Goal: Task Accomplishment & Management: Complete application form

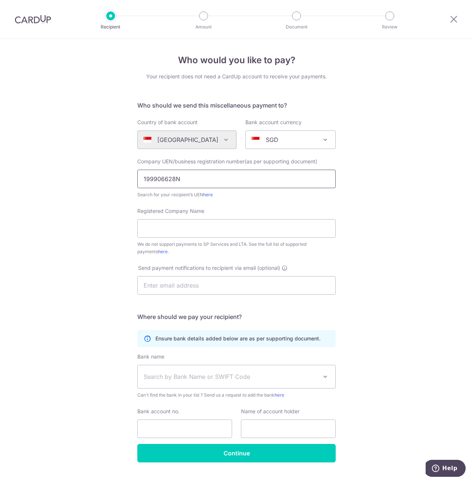
type input "199906628N"
click at [198, 228] on input "Registered Company Name" at bounding box center [236, 228] width 198 height 18
type input "BRETZ LOGISTICS PTE LTD"
click at [190, 285] on input "text" at bounding box center [236, 285] width 198 height 18
drag, startPoint x: 176, startPoint y: 281, endPoint x: 178, endPoint y: 285, distance: 4.3
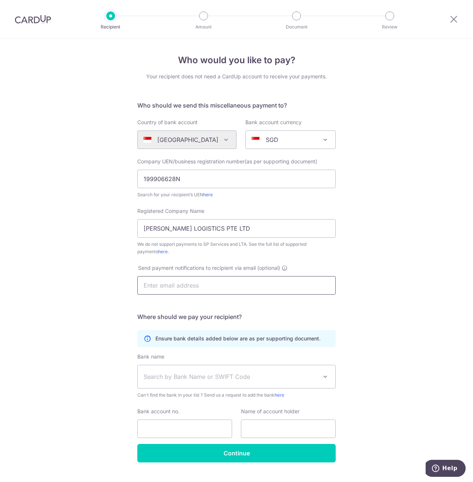
click at [176, 281] on input "text" at bounding box center [236, 285] width 198 height 18
type input "lh@bretz.com.sg"
click at [204, 375] on span "Search by Bank Name or SWIFT Code" at bounding box center [230, 376] width 174 height 9
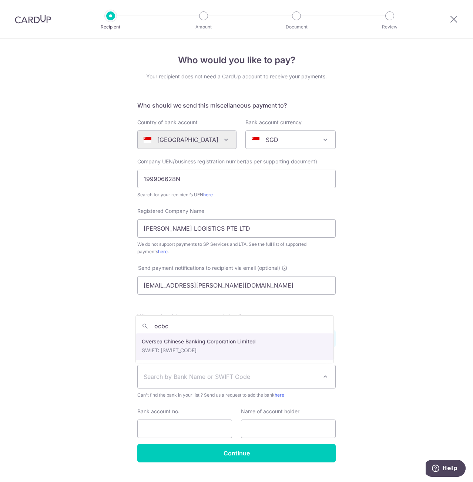
type input "ocbc"
click at [168, 348] on form "Who should we send this miscellaneous payment to? Country of bank account Alger…" at bounding box center [236, 282] width 198 height 362
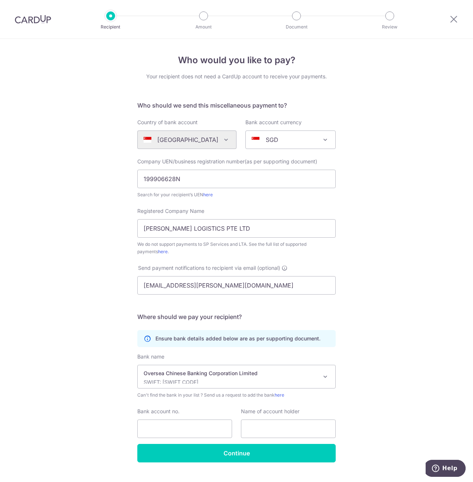
select select "12"
click at [191, 430] on input "Bank account no." at bounding box center [184, 429] width 95 height 18
drag, startPoint x: 241, startPoint y: 227, endPoint x: -1, endPoint y: 237, distance: 242.1
click at [0, 237] on html "Recipient Amount Document Review Who would you like to pay? Your recipient does…" at bounding box center [236, 241] width 473 height 482
click at [283, 428] on input "text" at bounding box center [288, 429] width 95 height 18
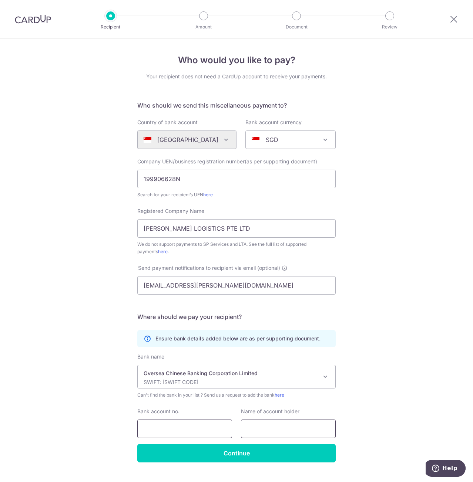
paste input "BRETZ LOGISTICS PTE LTD"
type input "BRETZ LOGISTICS PTE LTD"
click at [164, 429] on input "Bank account no." at bounding box center [184, 429] width 95 height 18
click at [152, 434] on input "Bank account no." at bounding box center [184, 429] width 95 height 18
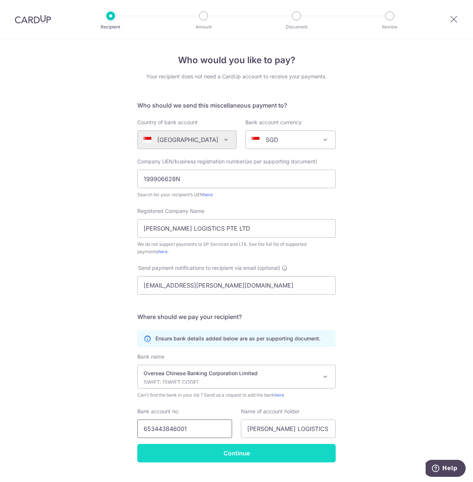
type input "653443846001"
click at [249, 451] on input "Continue" at bounding box center [236, 453] width 198 height 18
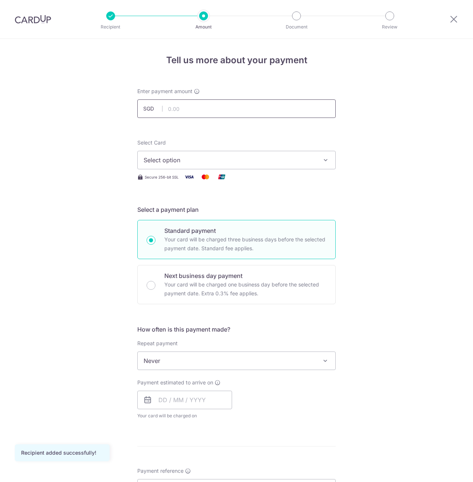
click at [218, 107] on input "text" at bounding box center [236, 108] width 198 height 18
click at [217, 110] on input "1,500.00" at bounding box center [236, 108] width 198 height 18
type input "1,500.20"
click at [204, 155] on button "Select option" at bounding box center [236, 160] width 198 height 18
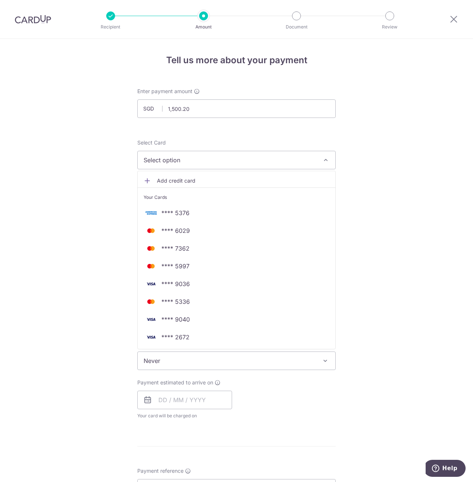
click at [183, 214] on span "**** 5376" at bounding box center [175, 213] width 28 height 9
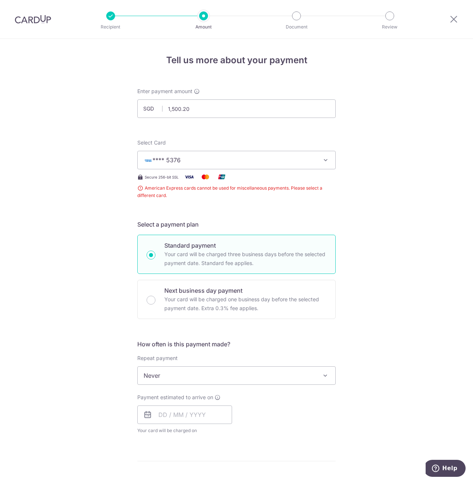
drag, startPoint x: 207, startPoint y: 160, endPoint x: 211, endPoint y: 163, distance: 4.3
click at [208, 161] on span "**** 5376" at bounding box center [229, 160] width 172 height 9
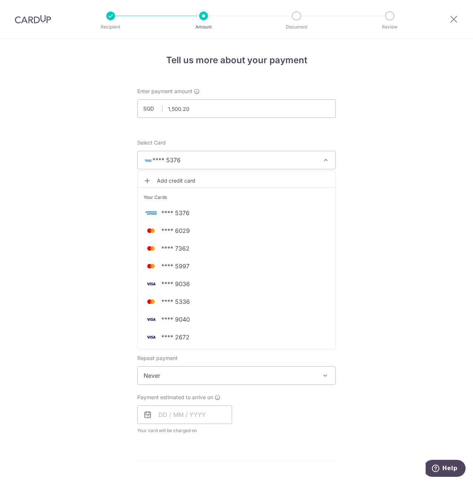
click at [217, 159] on span "**** 5376" at bounding box center [229, 160] width 172 height 9
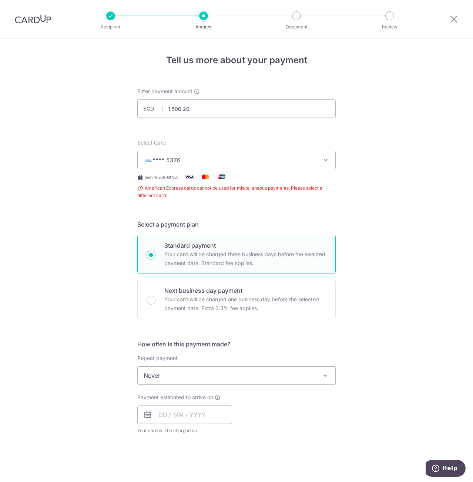
click at [218, 159] on span "**** 5376" at bounding box center [229, 160] width 172 height 9
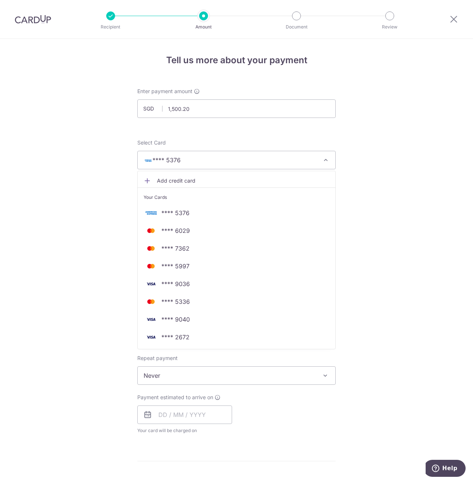
click at [61, 166] on div "Tell us more about your payment Enter payment amount SGD 1,500.20 1500.20 Recip…" at bounding box center [236, 381] width 473 height 684
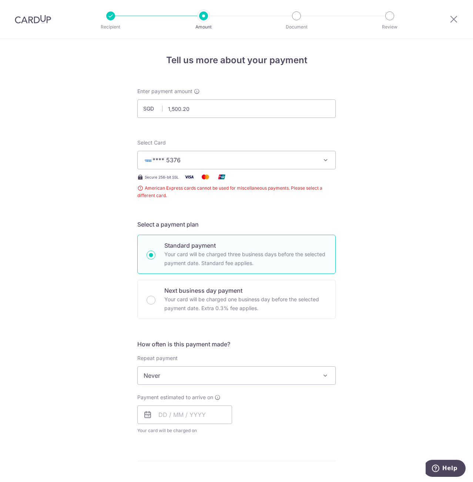
click at [253, 159] on span "**** 5376" at bounding box center [229, 160] width 172 height 9
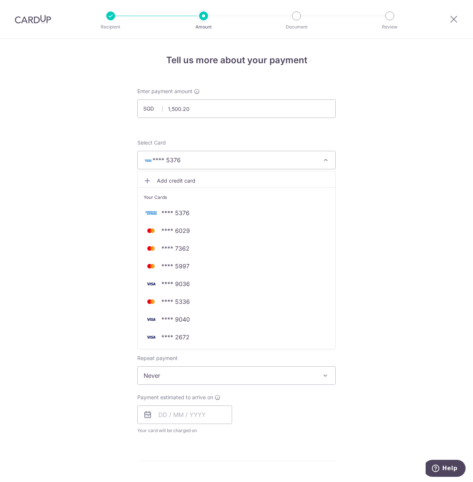
click at [253, 159] on span "**** 5376" at bounding box center [229, 160] width 172 height 9
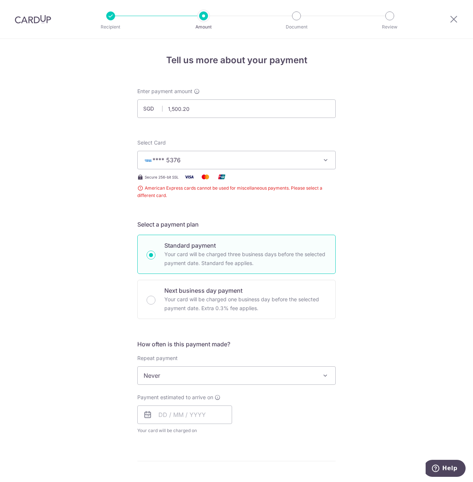
click at [253, 164] on span "**** 5376" at bounding box center [229, 160] width 172 height 9
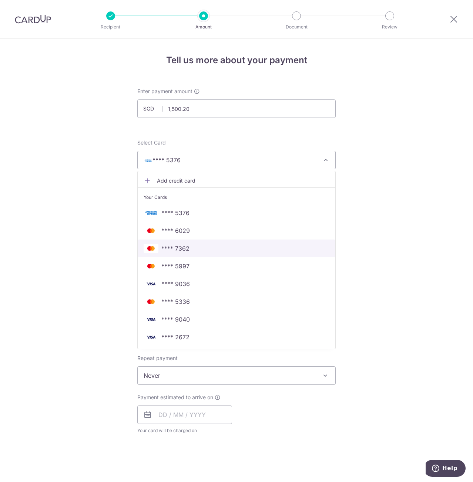
drag, startPoint x: 201, startPoint y: 249, endPoint x: 192, endPoint y: 356, distance: 107.6
click at [201, 249] on span "**** 7362" at bounding box center [236, 248] width 186 height 9
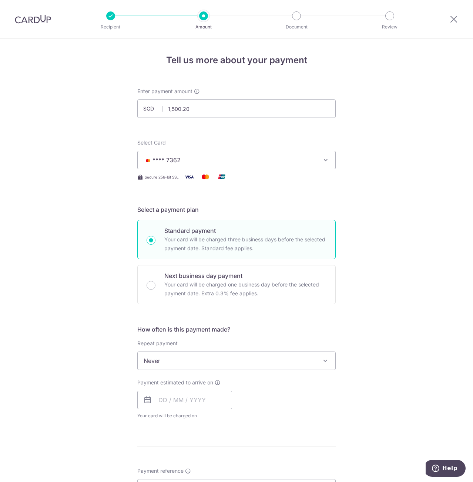
click at [210, 361] on span "Never" at bounding box center [236, 361] width 197 height 18
click at [157, 399] on input "text" at bounding box center [184, 400] width 95 height 18
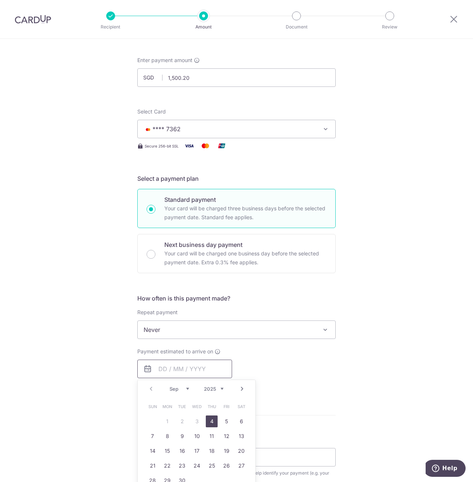
scroll to position [37, 0]
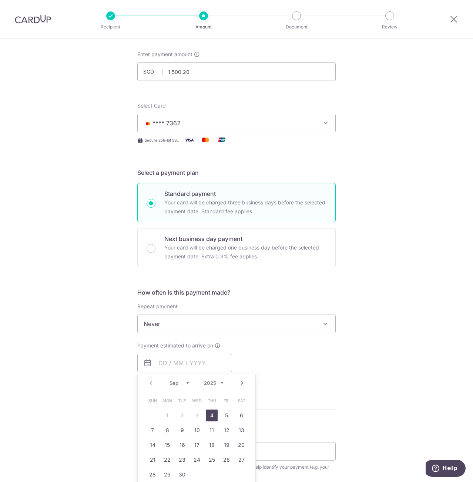
click at [206, 417] on link "4" at bounding box center [212, 416] width 12 height 12
type input "[DATE]"
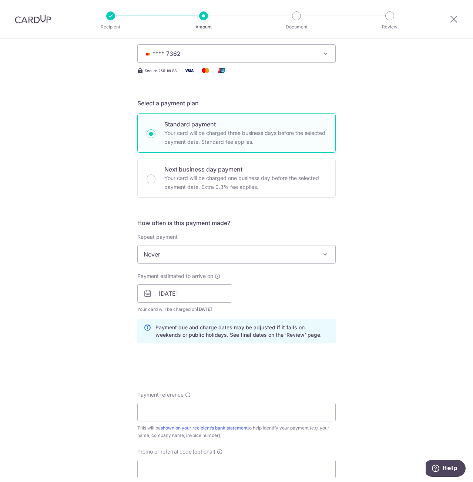
scroll to position [111, 0]
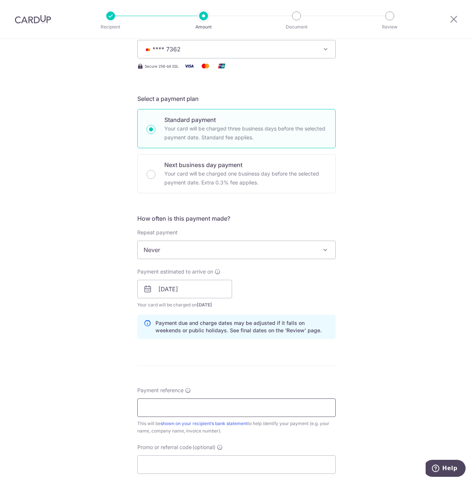
click at [169, 408] on input "Payment reference" at bounding box center [236, 408] width 198 height 18
click at [167, 409] on input "Payment reference" at bounding box center [236, 408] width 198 height 18
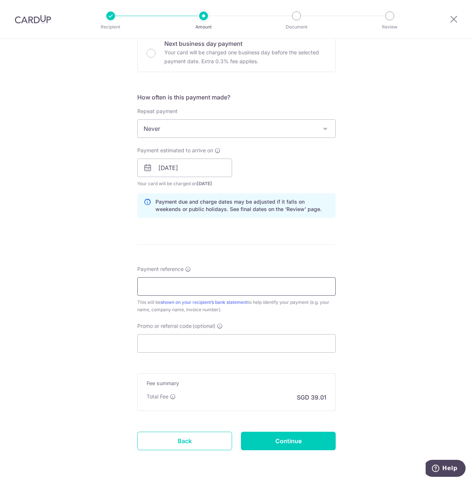
scroll to position [254, 0]
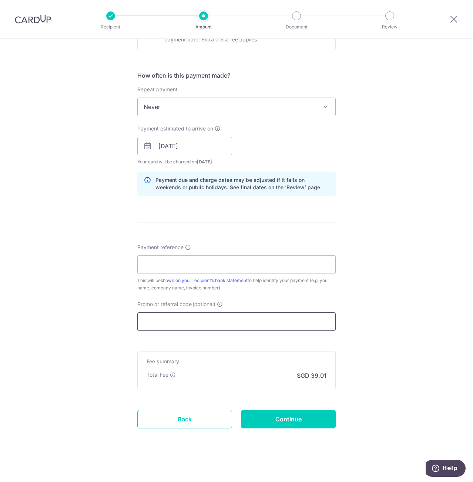
click at [148, 317] on input "Promo or referral code (optional)" at bounding box center [236, 321] width 198 height 18
paste input "OCBC90NMC"
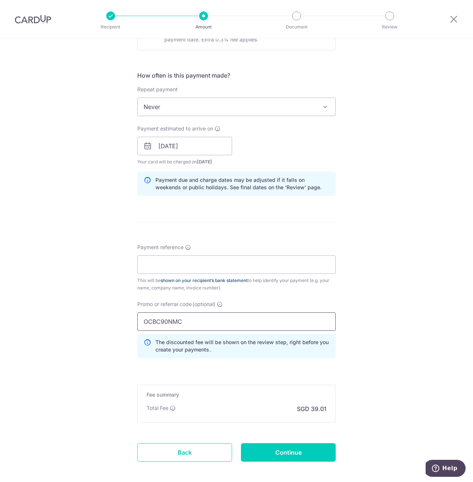
type input "OCBC90NMC"
click at [168, 281] on link "shown on your recipient’s bank statement" at bounding box center [203, 281] width 87 height 6
click at [166, 264] on input "Payment reference" at bounding box center [236, 265] width 198 height 18
click at [229, 250] on div "Payment reference This will be shown on your recipient’s bank statement to help…" at bounding box center [236, 268] width 198 height 48
click at [223, 260] on input "Payment reference" at bounding box center [236, 265] width 198 height 18
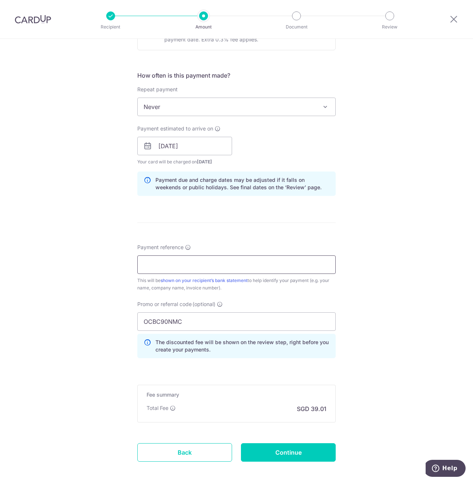
paste input "BZSI/1020/08/2025"
type input "BZSI/1020/08/2025"
click at [281, 447] on input "Continue" at bounding box center [288, 452] width 95 height 18
type input "Create Schedule"
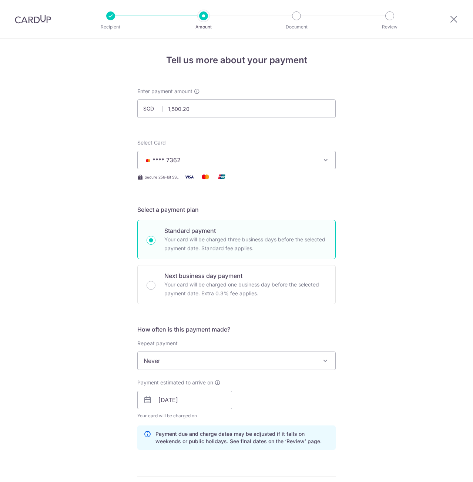
scroll to position [297, 0]
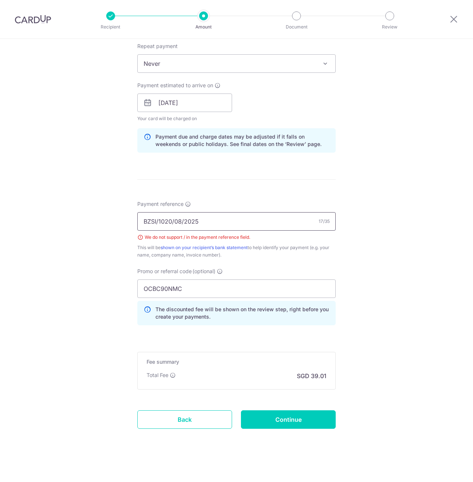
click at [225, 219] on input "BZSI/1020/08/2025" at bounding box center [236, 221] width 198 height 18
click at [182, 224] on input "BZSI/1020/08/2025" at bounding box center [236, 221] width 198 height 18
click at [172, 223] on input "BZSI/1020/08-2025" at bounding box center [236, 221] width 198 height 18
click at [158, 222] on input "BZSI/[PHONE_NUMBER]" at bounding box center [236, 221] width 198 height 18
click at [157, 222] on input "BZSI/[PHONE_NUMBER]" at bounding box center [236, 221] width 198 height 18
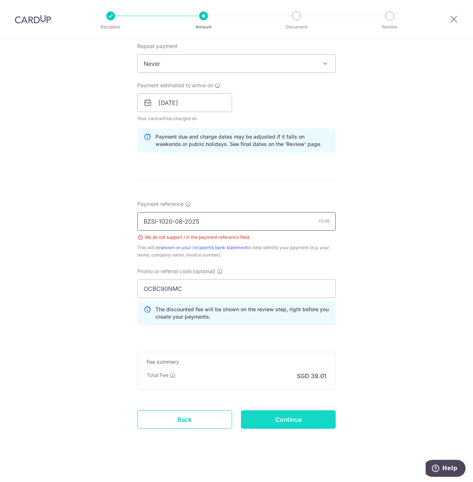
type input "BZSI-1020-08-2025"
click at [276, 415] on input "Continue" at bounding box center [288, 419] width 95 height 18
type input "Create Schedule"
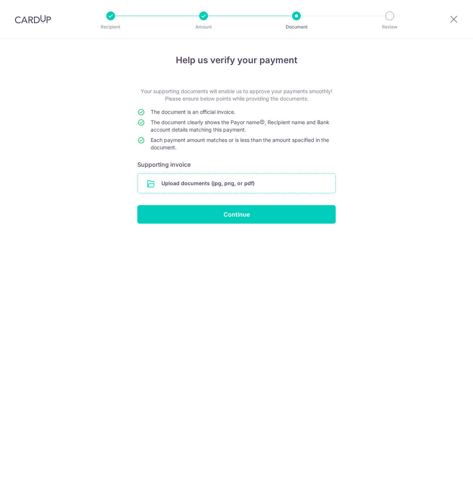
click at [231, 186] on input "file" at bounding box center [236, 183] width 197 height 19
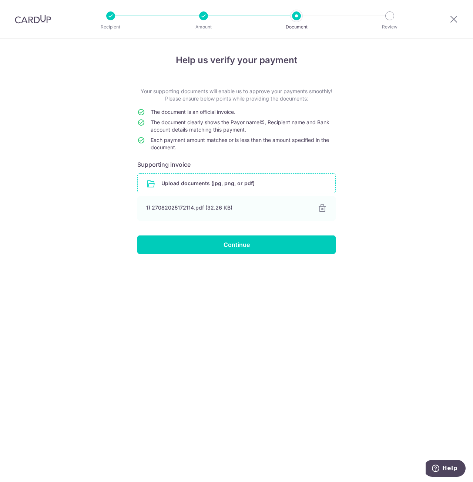
drag, startPoint x: 96, startPoint y: 131, endPoint x: 145, endPoint y: 159, distance: 56.2
click at [96, 131] on div "Help us verify your payment Your supporting documents will enable us to approve…" at bounding box center [236, 260] width 473 height 443
click at [285, 186] on input "file" at bounding box center [236, 183] width 197 height 19
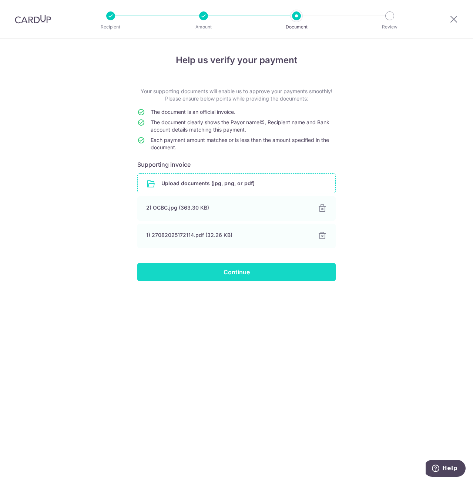
click at [230, 268] on input "Continue" at bounding box center [236, 272] width 198 height 18
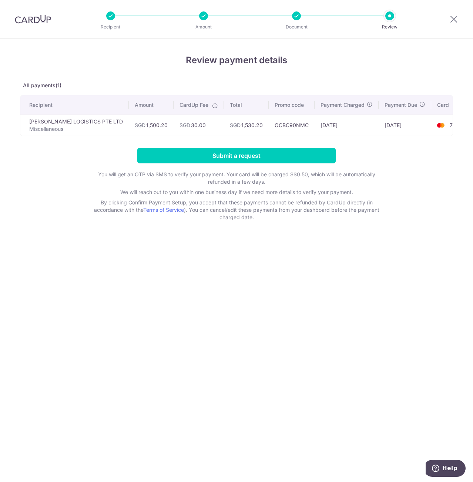
drag, startPoint x: 240, startPoint y: 272, endPoint x: 243, endPoint y: 260, distance: 11.7
click at [240, 272] on div "Review payment details All payments(1) Recipient Amount CardUp Fee Total Promo …" at bounding box center [236, 260] width 473 height 443
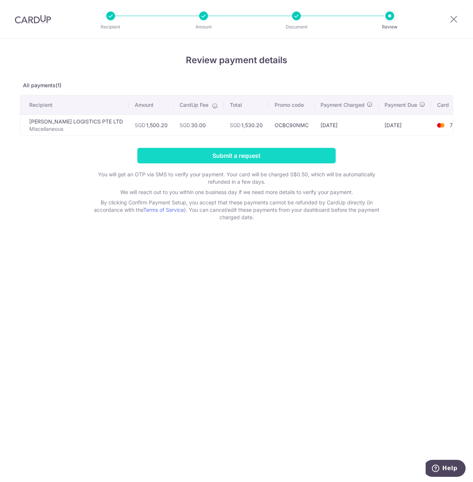
click at [267, 156] on input "Submit a request" at bounding box center [236, 156] width 198 height 16
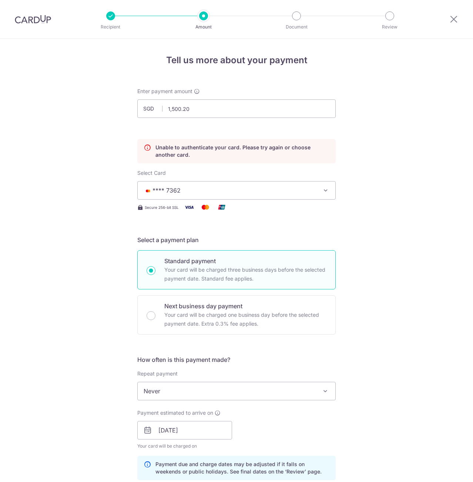
scroll to position [100, 0]
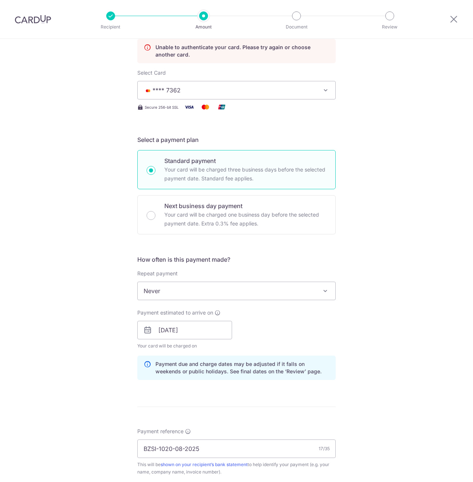
drag, startPoint x: 260, startPoint y: 91, endPoint x: 259, endPoint y: 97, distance: 5.2
click at [259, 91] on span "**** 7362" at bounding box center [229, 90] width 172 height 9
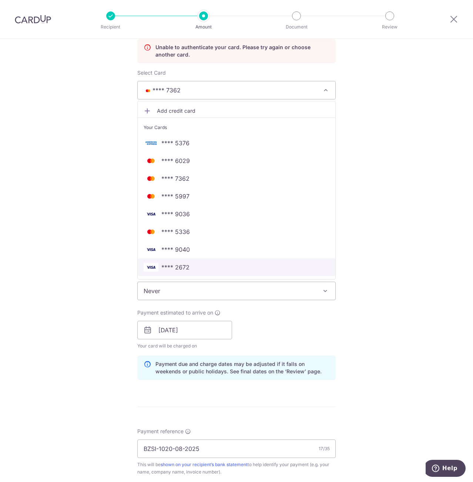
click at [237, 267] on span "**** 2672" at bounding box center [236, 267] width 186 height 9
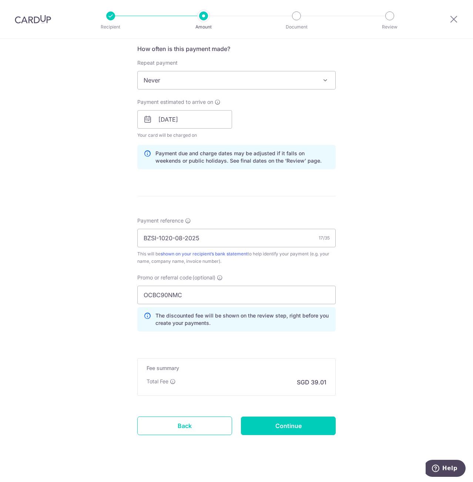
scroll to position [317, 0]
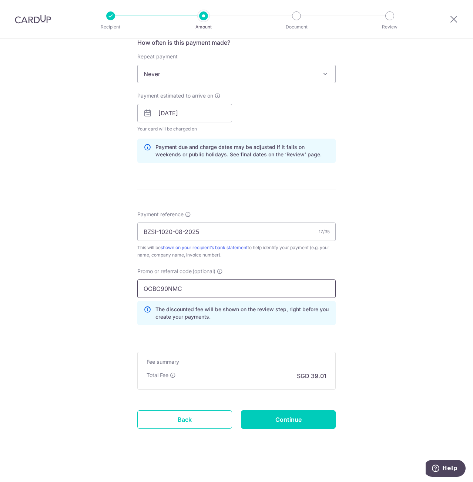
drag, startPoint x: 184, startPoint y: 292, endPoint x: 46, endPoint y: 278, distance: 138.9
click at [46, 278] on div "Tell us more about your payment Enter payment amount SGD 1,500.20 1500.20 Unabl…" at bounding box center [236, 103] width 473 height 763
paste input "V"
type input "OCBC90NV"
click at [290, 420] on input "Continue" at bounding box center [288, 419] width 95 height 18
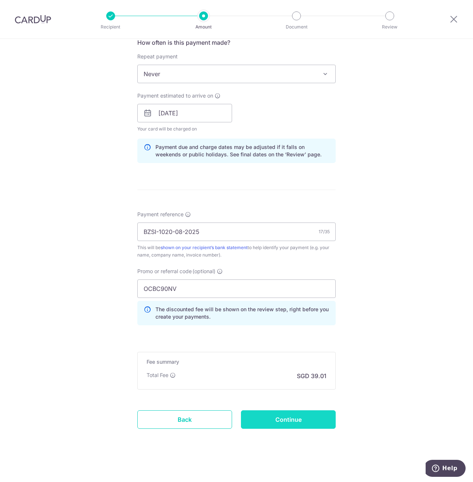
type input "Update Schedule"
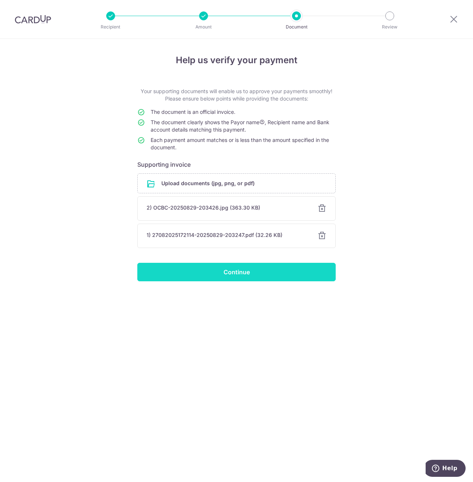
click at [223, 272] on input "Continue" at bounding box center [236, 272] width 198 height 18
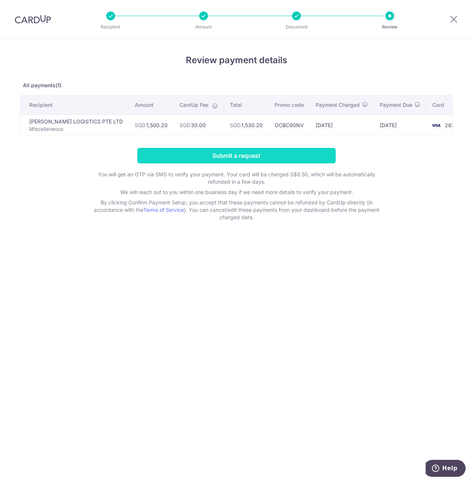
click at [274, 153] on input "Submit a request" at bounding box center [236, 156] width 198 height 16
